Goal: Transaction & Acquisition: Purchase product/service

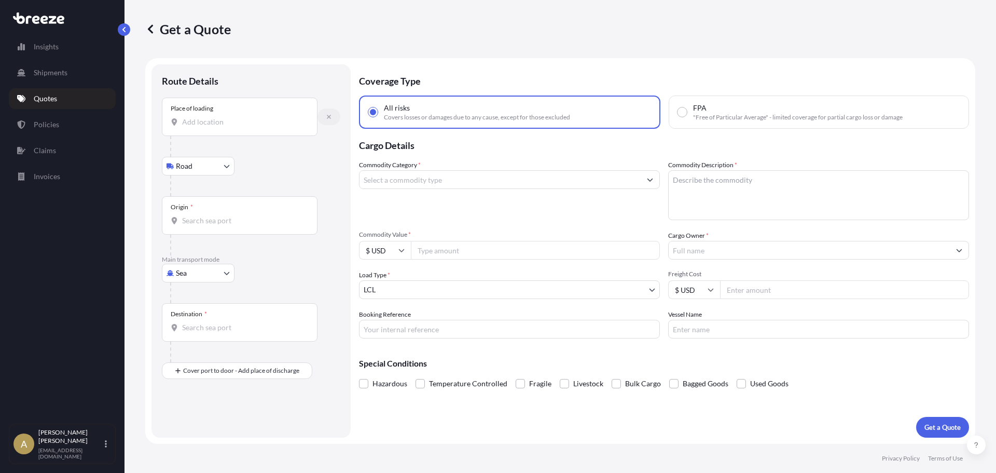
select select "Road"
select select "Sea"
select select "1"
click at [57, 96] on p "Quotes" at bounding box center [45, 98] width 23 height 10
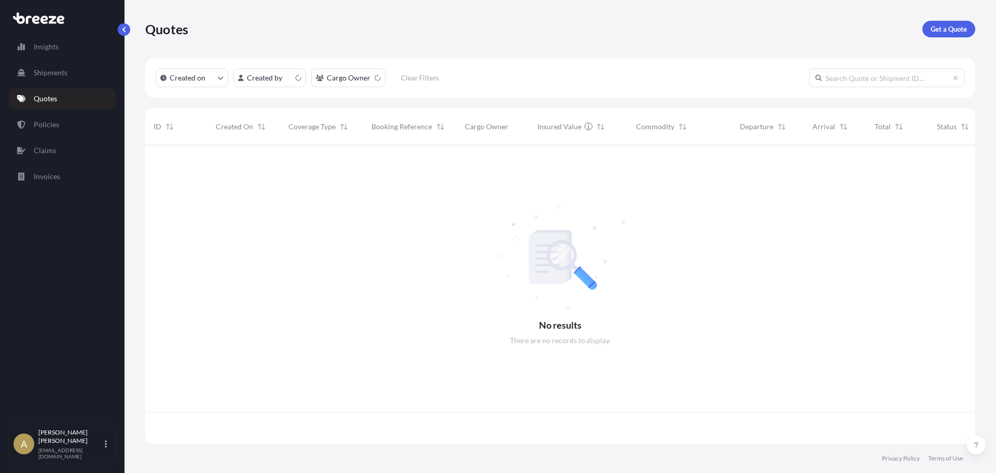
scroll to position [296, 822]
click at [951, 30] on p "Get a Quote" at bounding box center [949, 29] width 36 height 10
select select "Sea"
select select "1"
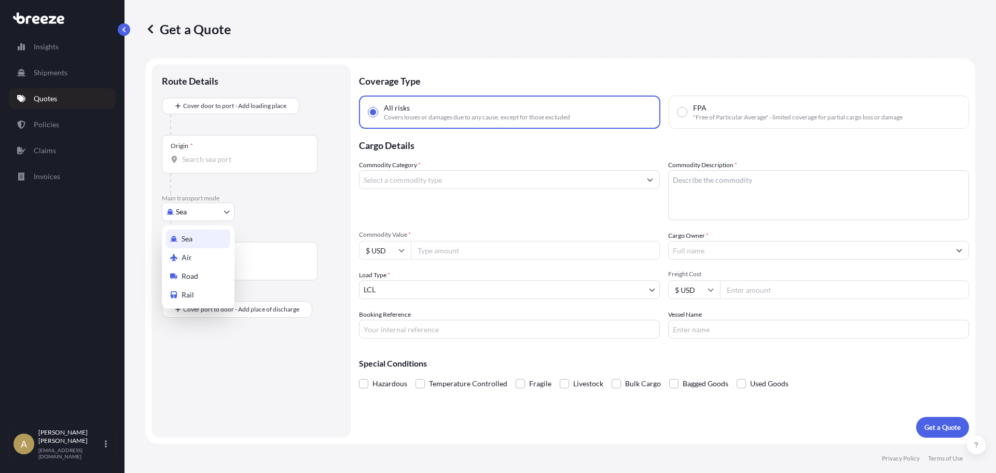
click at [197, 208] on body "Insights Shipments Quotes Policies Claims Invoices A [PERSON_NAME] [PERSON_NAME…" at bounding box center [498, 236] width 996 height 473
click at [200, 277] on div "Road" at bounding box center [198, 276] width 64 height 19
select select "Road"
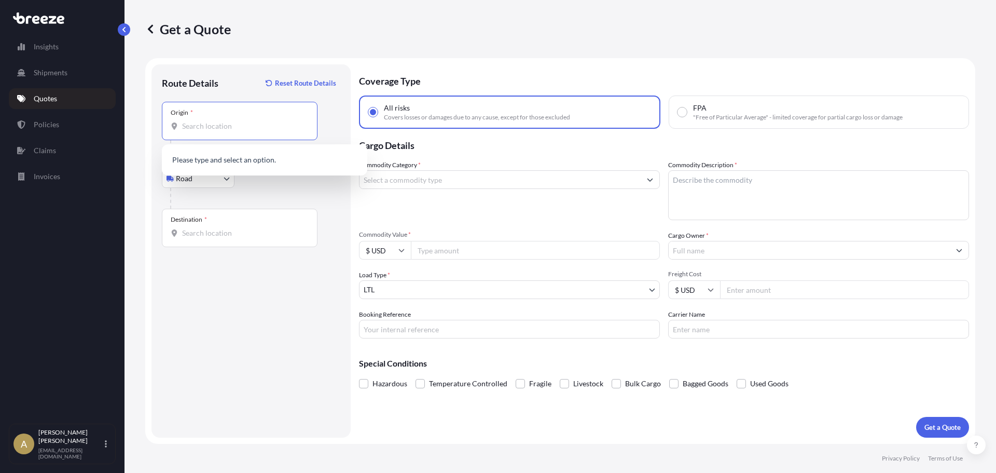
click at [239, 124] on input "Origin *" at bounding box center [243, 126] width 122 height 10
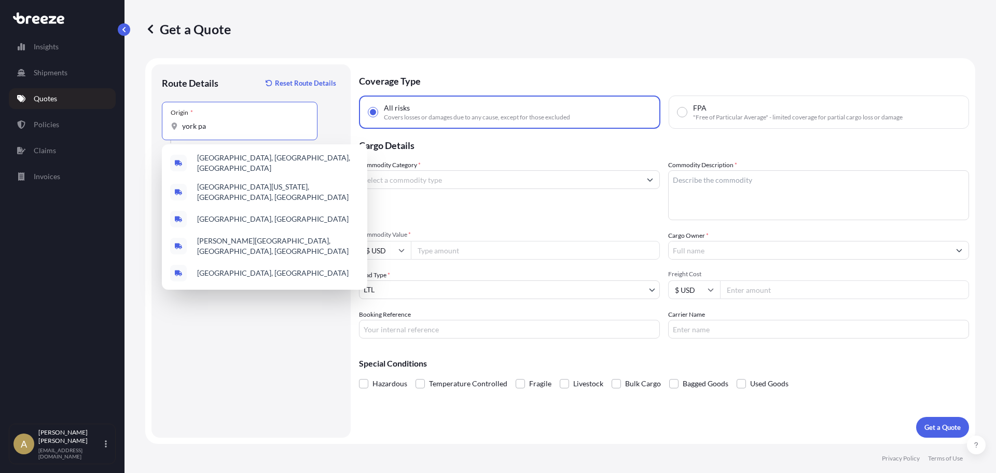
click at [231, 162] on span "[GEOGRAPHIC_DATA], [GEOGRAPHIC_DATA], [GEOGRAPHIC_DATA]" at bounding box center [278, 163] width 162 height 21
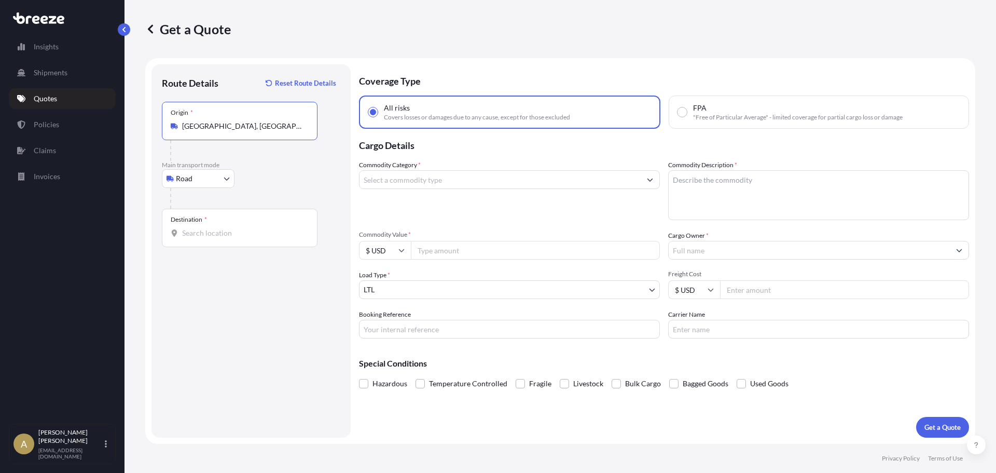
type input "[GEOGRAPHIC_DATA], [GEOGRAPHIC_DATA], [GEOGRAPHIC_DATA]"
click at [221, 230] on input "Destination *" at bounding box center [243, 233] width 122 height 10
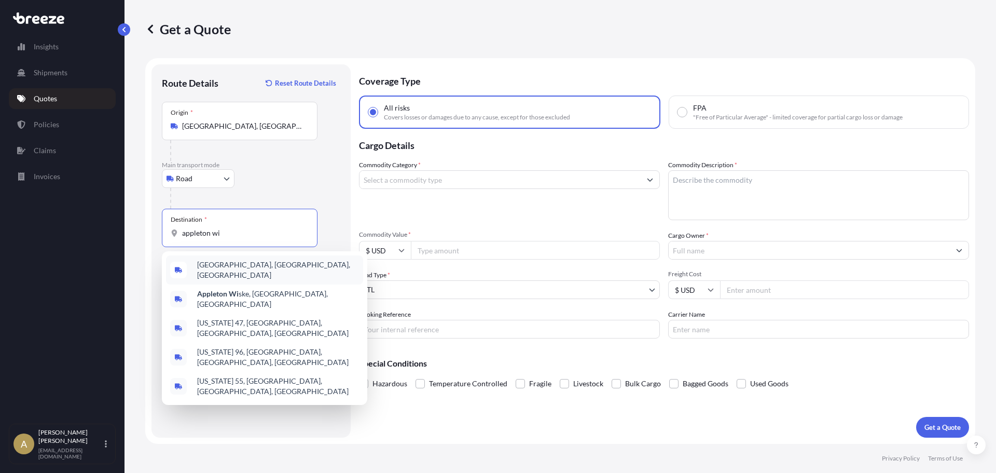
click at [265, 278] on div "[GEOGRAPHIC_DATA], [GEOGRAPHIC_DATA], [GEOGRAPHIC_DATA]" at bounding box center [264, 269] width 197 height 29
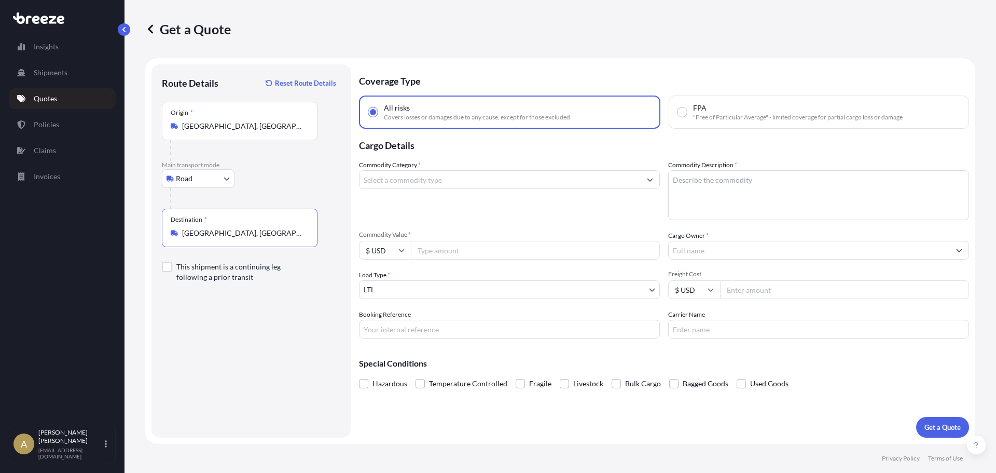
type input "[GEOGRAPHIC_DATA], [GEOGRAPHIC_DATA], [GEOGRAPHIC_DATA]"
click at [465, 177] on input "Commodity Category *" at bounding box center [500, 179] width 281 height 19
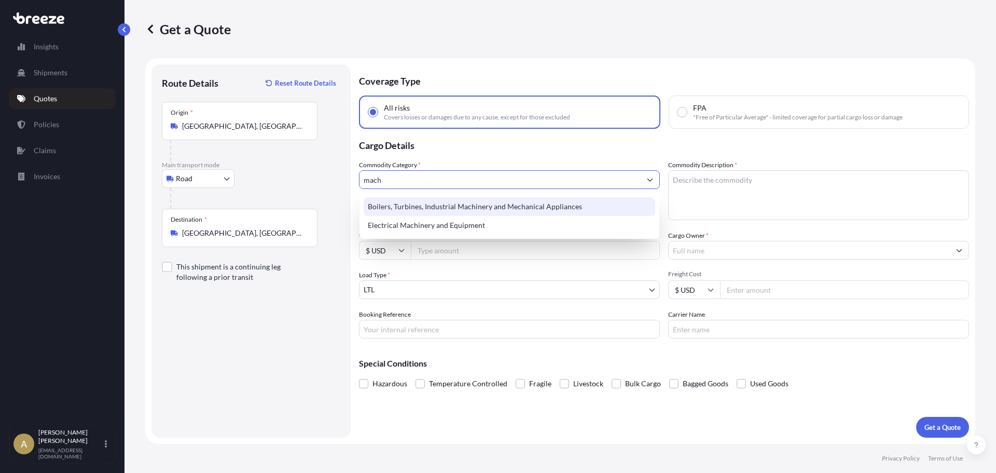
click at [473, 203] on div "Boilers, Turbines, Industrial Machinery and Mechanical Appliances" at bounding box center [510, 206] width 292 height 19
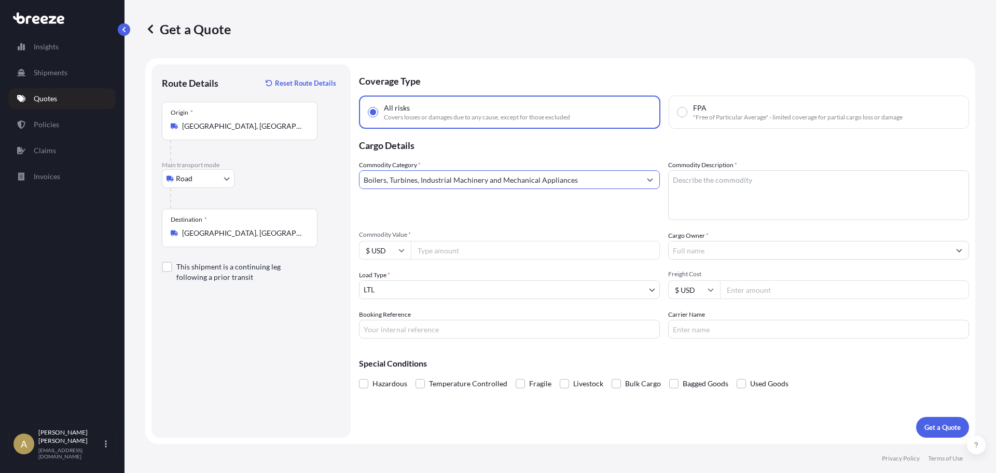
type input "Boilers, Turbines, Industrial Machinery and Mechanical Appliances"
click at [759, 181] on textarea "Commodity Description *" at bounding box center [818, 195] width 301 height 50
type textarea "Aluminum casings"
click at [506, 250] on input "Commodity Value *" at bounding box center [535, 250] width 249 height 19
type input "7000"
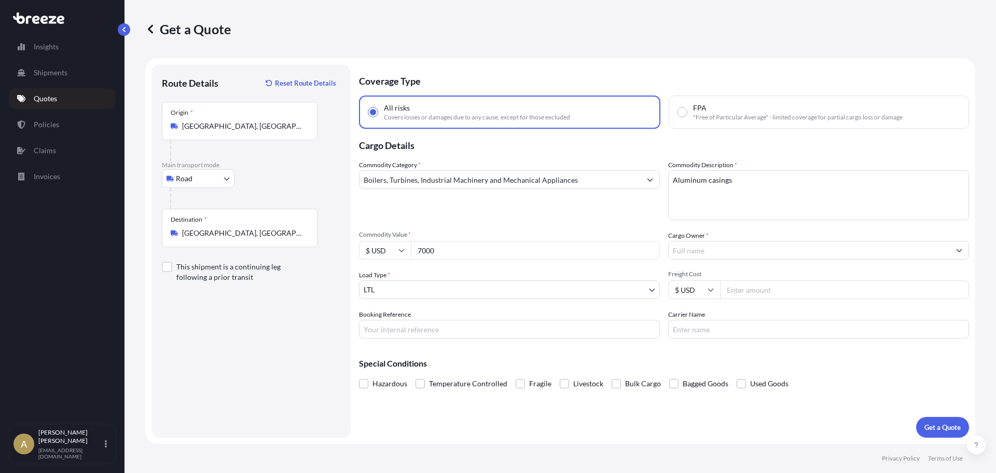
click at [741, 248] on input "Cargo Owner *" at bounding box center [809, 250] width 281 height 19
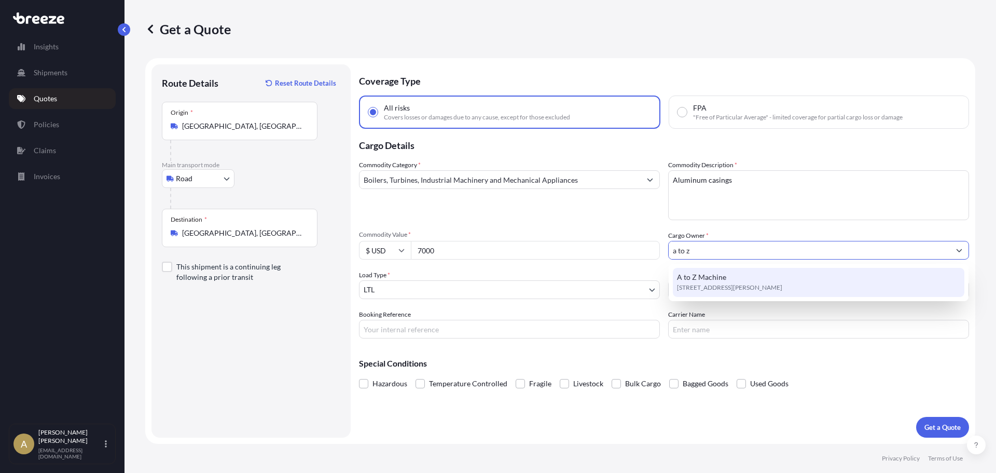
click at [772, 283] on span "[STREET_ADDRESS][PERSON_NAME]" at bounding box center [729, 287] width 105 height 10
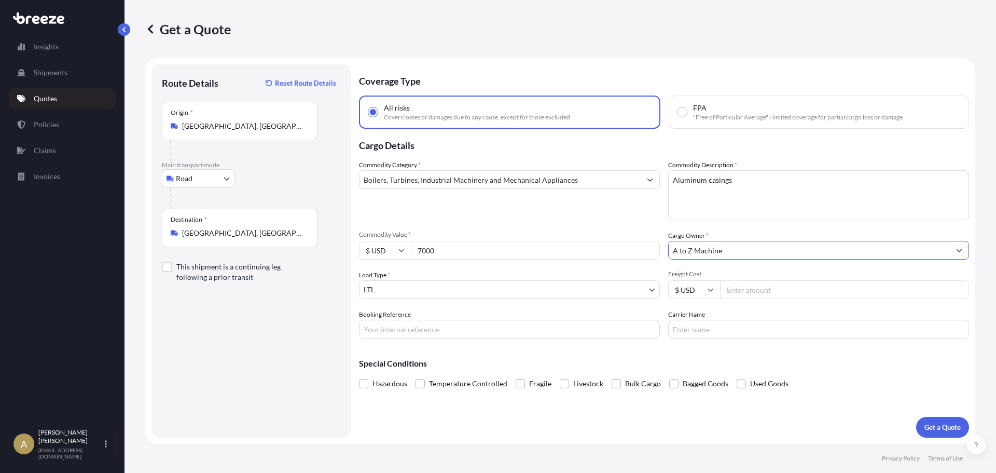
type input "A to Z Machine"
click at [766, 290] on input "Freight Cost" at bounding box center [844, 289] width 249 height 19
type input "189.72"
click at [937, 421] on button "Get a Quote" at bounding box center [942, 427] width 53 height 21
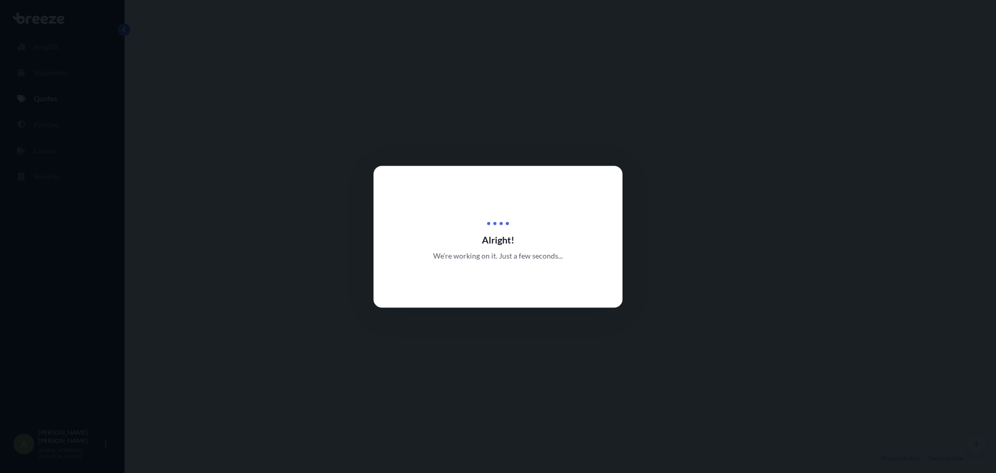
select select "Road"
select select "1"
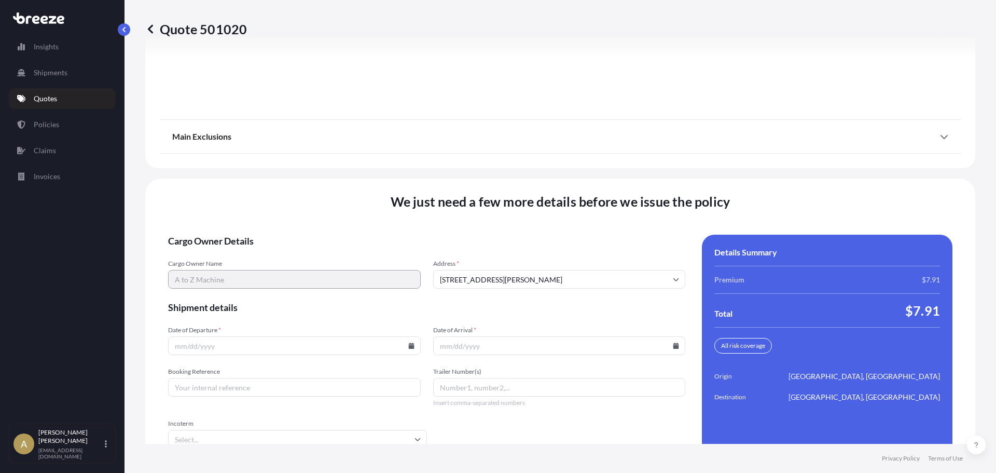
scroll to position [1339, 0]
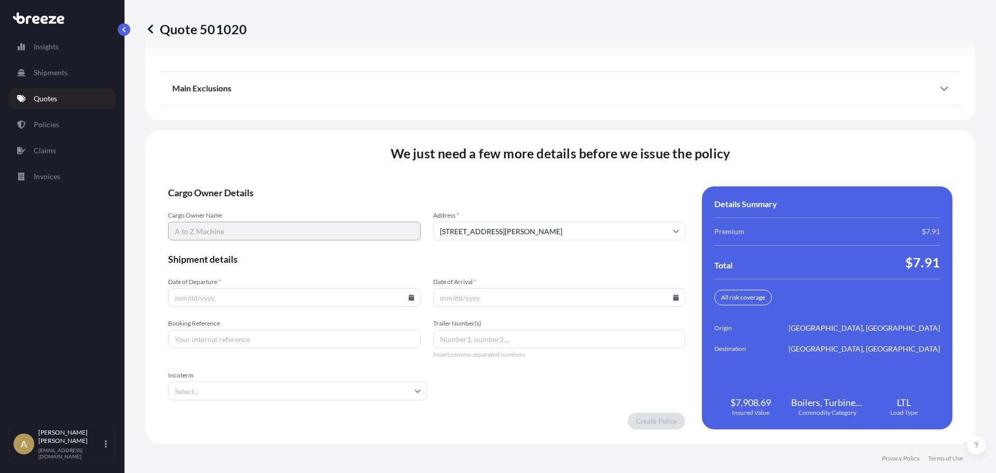
click at [408, 297] on icon at bounding box center [411, 297] width 6 height 6
click at [265, 187] on button "8" at bounding box center [268, 185] width 17 height 17
type input "[DATE]"
click at [674, 299] on icon at bounding box center [677, 297] width 6 height 6
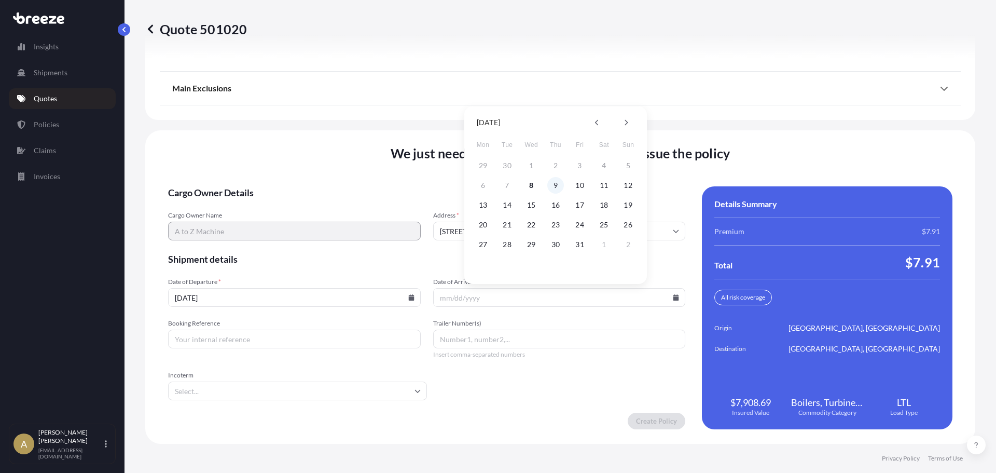
click at [551, 187] on button "9" at bounding box center [555, 185] width 17 height 17
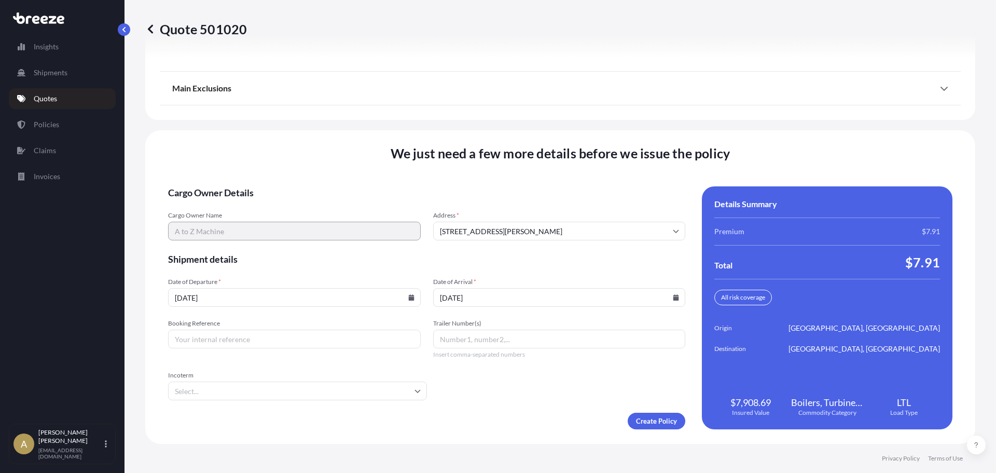
type input "[DATE]"
